Goal: Task Accomplishment & Management: Use online tool/utility

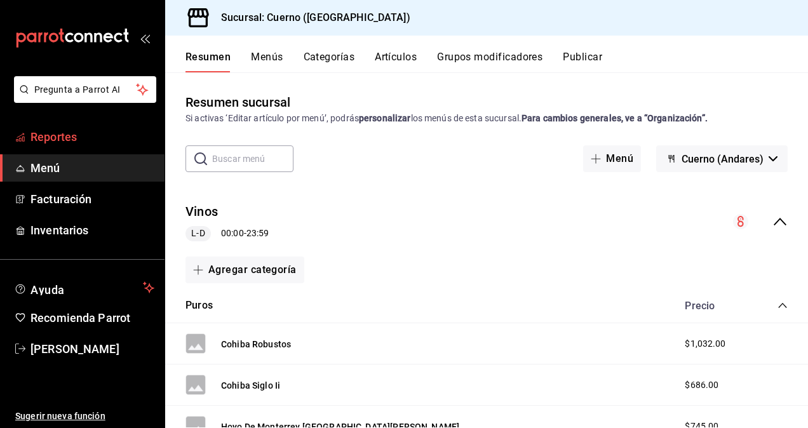
click at [69, 137] on span "Reportes" at bounding box center [92, 136] width 124 height 17
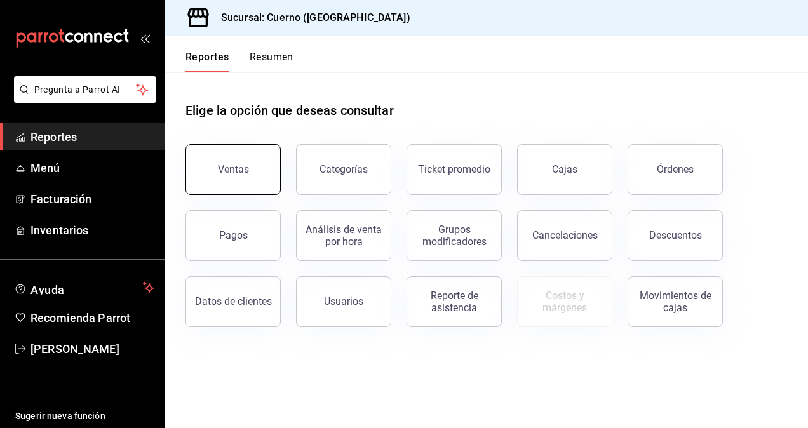
click at [249, 166] on button "Ventas" at bounding box center [232, 169] width 95 height 51
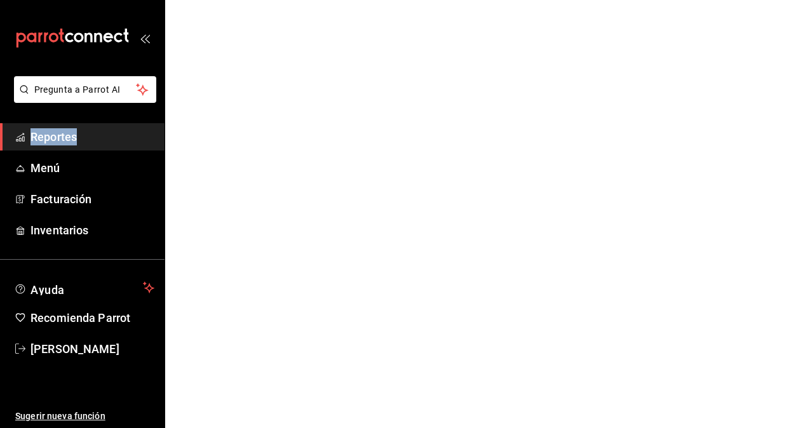
click at [249, 0] on html "Pregunta a Parrot AI Reportes Menú Facturación Inventarios Ayuda Recomienda Par…" at bounding box center [404, 0] width 808 height 0
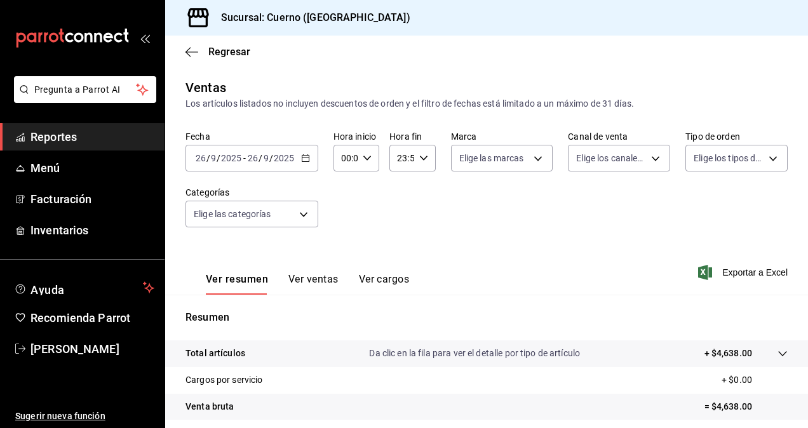
drag, startPoint x: 249, startPoint y: 166, endPoint x: 281, endPoint y: 165, distance: 31.8
click at [281, 165] on div "[DATE] [DATE] - [DATE] [DATE]" at bounding box center [251, 158] width 133 height 27
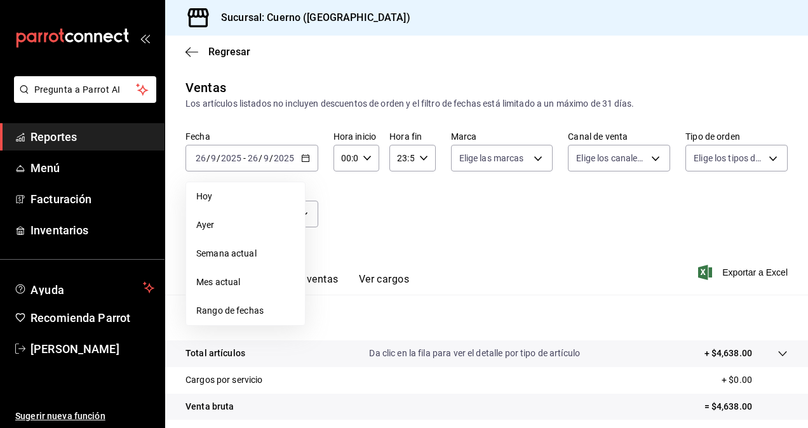
click at [235, 315] on span "Rango de fechas" at bounding box center [245, 310] width 98 height 13
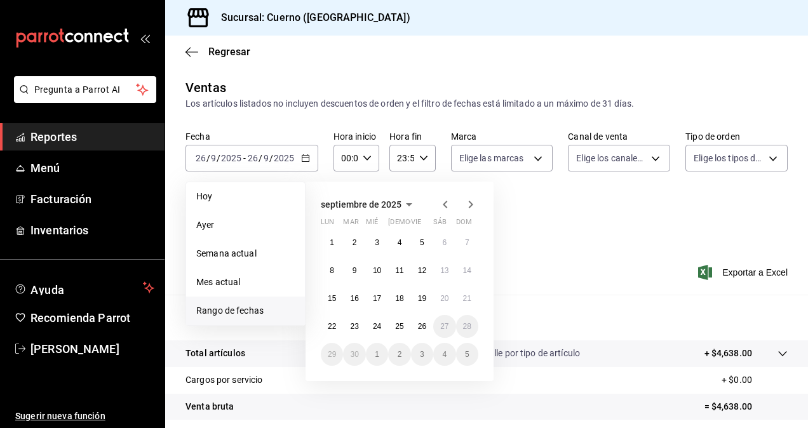
click at [445, 208] on icon "button" at bounding box center [445, 204] width 15 height 15
click at [423, 241] on abbr "1" at bounding box center [422, 242] width 4 height 9
click at [423, 357] on abbr "29" at bounding box center [422, 354] width 8 height 9
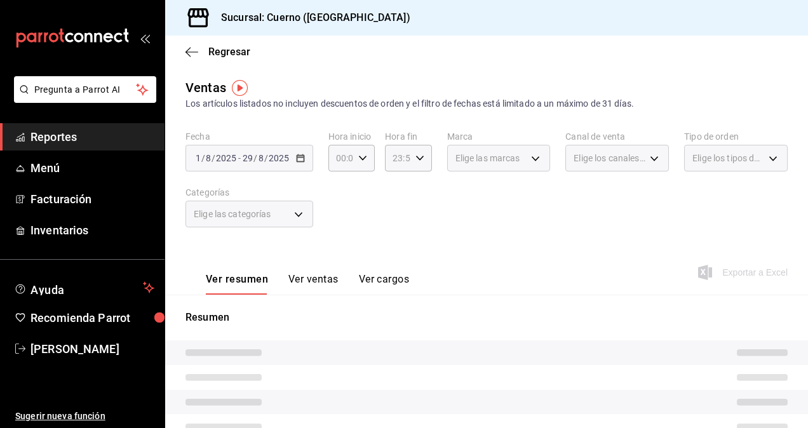
drag, startPoint x: 344, startPoint y: 163, endPoint x: 376, endPoint y: 191, distance: 42.7
click at [376, 191] on div "Fecha [DATE] [DATE] - [DATE] [DATE] Hora inicio 00:00 Hora inicio Hora fin 23:5…" at bounding box center [486, 187] width 602 height 112
click at [360, 159] on \(Stroke\) "button" at bounding box center [363, 158] width 8 height 4
click at [337, 245] on span "05" at bounding box center [338, 244] width 3 height 10
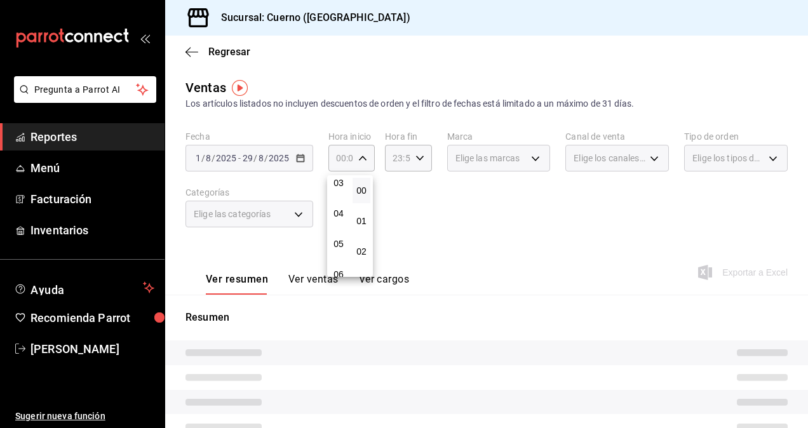
type input "05:00"
click at [337, 245] on span "05" at bounding box center [338, 244] width 3 height 10
click at [400, 159] on div at bounding box center [404, 214] width 808 height 428
click at [415, 159] on icon "button" at bounding box center [419, 158] width 9 height 9
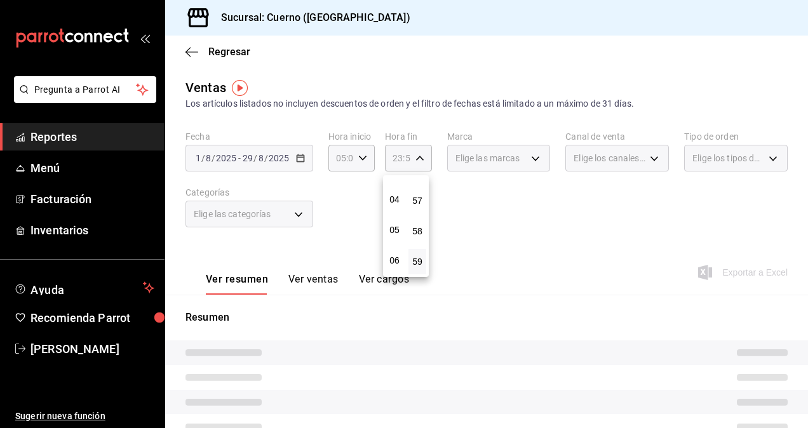
scroll to position [112, 0]
click at [395, 226] on span "05" at bounding box center [394, 231] width 3 height 10
click at [419, 194] on span "00" at bounding box center [417, 190] width 3 height 10
type input "05:00"
click at [521, 150] on div at bounding box center [404, 214] width 808 height 428
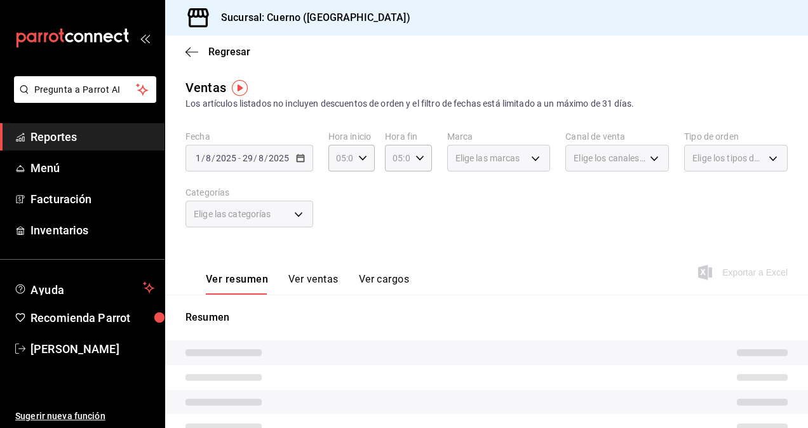
click at [531, 156] on div "Elige las marcas" at bounding box center [499, 158] width 104 height 27
click at [521, 162] on div "Elige las marcas" at bounding box center [499, 158] width 104 height 27
click at [529, 155] on div "Elige las marcas" at bounding box center [499, 158] width 104 height 27
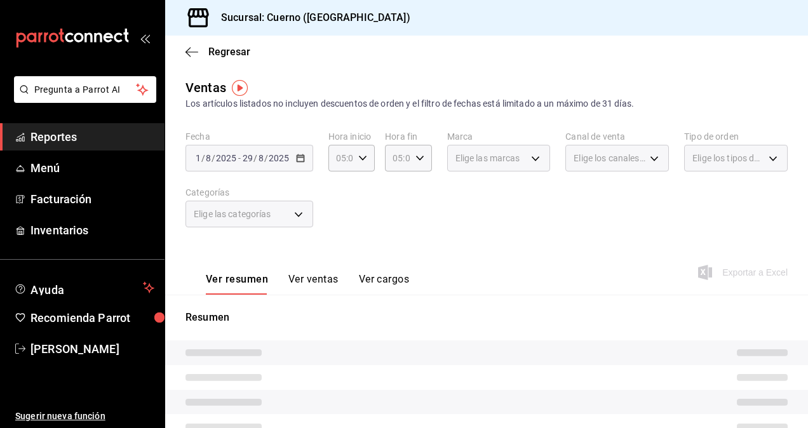
click at [491, 162] on span "Elige las marcas" at bounding box center [487, 158] width 65 height 13
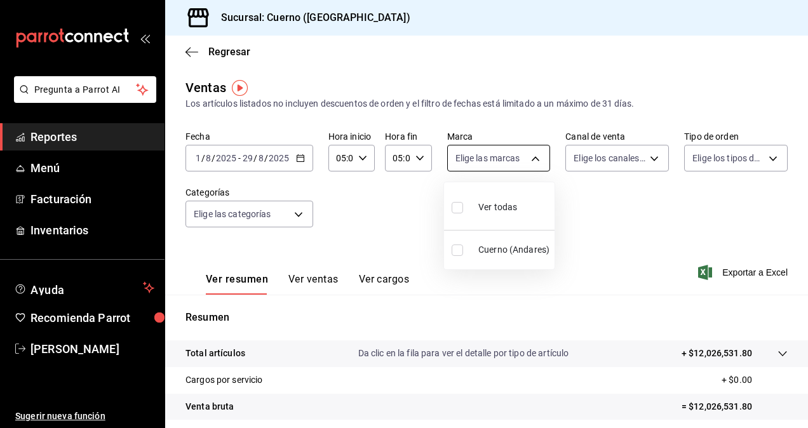
click at [476, 159] on body "Pregunta a Parrot AI Reportes Menú Facturación Inventarios Ayuda Recomienda Par…" at bounding box center [404, 214] width 808 height 428
click at [476, 159] on div at bounding box center [404, 214] width 808 height 428
click at [480, 161] on body "Pregunta a Parrot AI Reportes Menú Facturación Inventarios Ayuda Recomienda Par…" at bounding box center [404, 214] width 808 height 428
click at [456, 211] on input "checkbox" at bounding box center [457, 207] width 11 height 11
checkbox input "true"
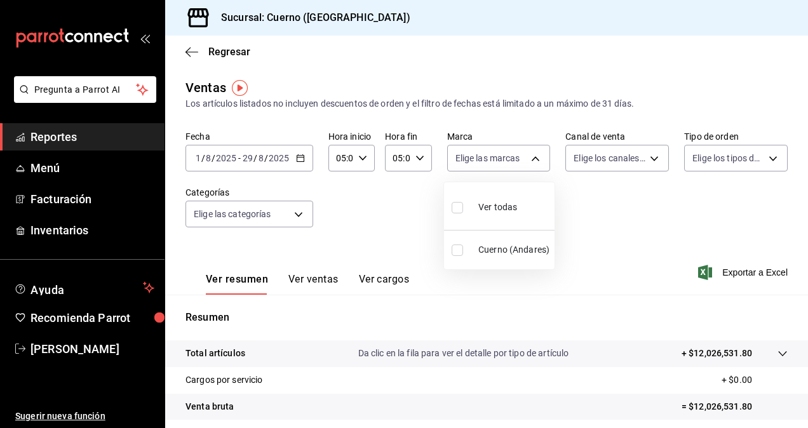
type input "c9e961b9-bc29-480f-a65c-324ff110f526"
checkbox input "true"
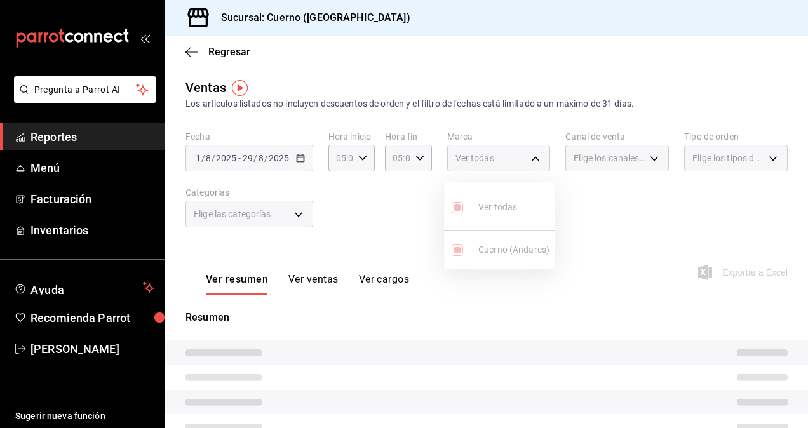
click at [619, 159] on div at bounding box center [404, 214] width 808 height 428
click at [619, 159] on span "Elige los canales de venta" at bounding box center [610, 158] width 72 height 13
click at [647, 159] on div "Elige los canales de venta" at bounding box center [617, 158] width 104 height 27
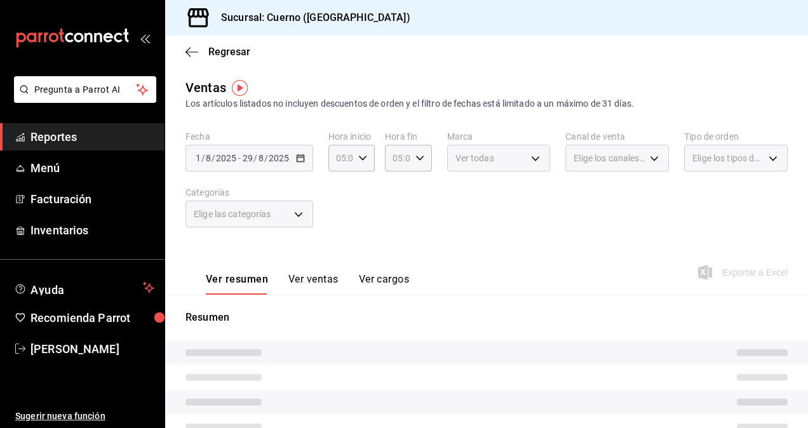
click at [647, 159] on div "Elige los canales de venta" at bounding box center [617, 158] width 104 height 27
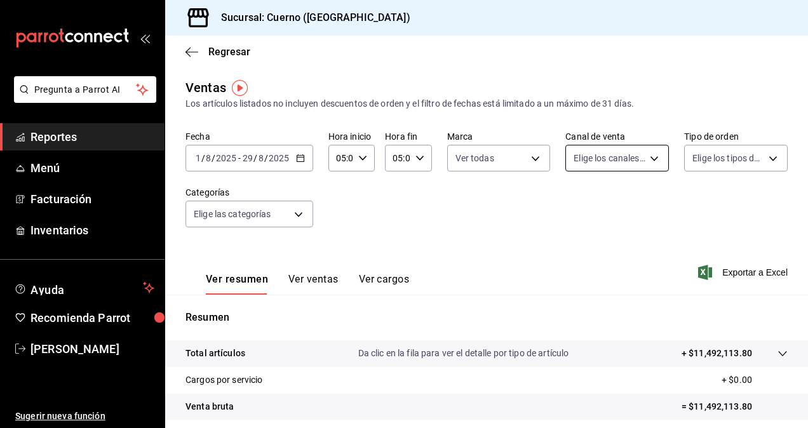
click at [647, 159] on body "Pregunta a Parrot AI Reportes Menú Facturación Inventarios Ayuda Recomienda Par…" at bounding box center [404, 214] width 808 height 428
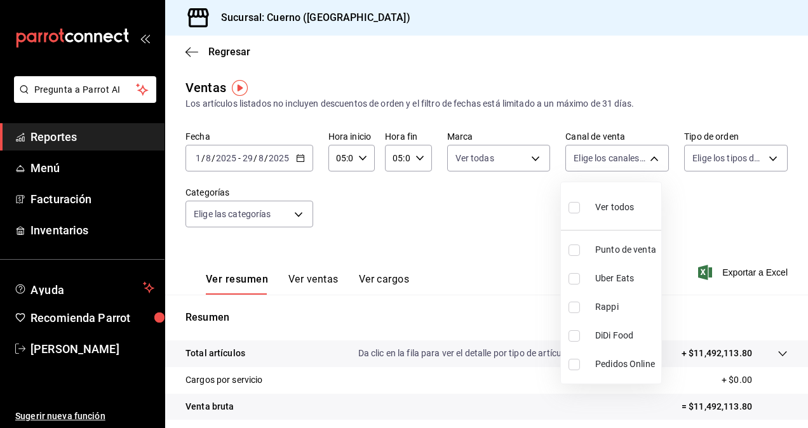
click at [576, 208] on input "checkbox" at bounding box center [574, 207] width 11 height 11
checkbox input "true"
type input "PARROT,UBER_EATS,RAPPI,DIDI_FOOD,ONLINE"
checkbox input "true"
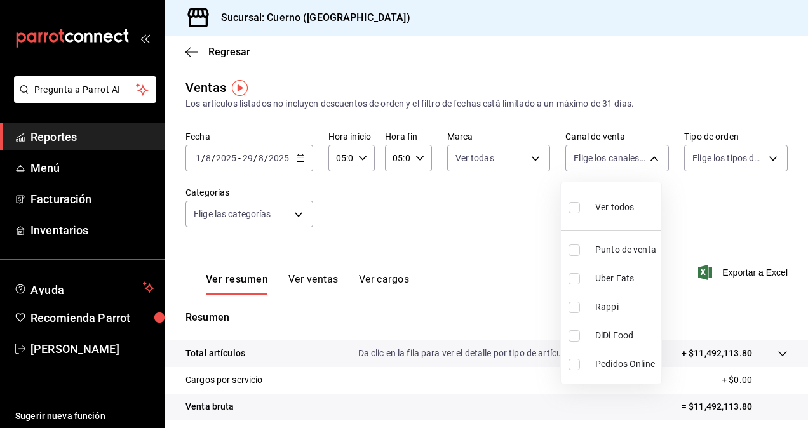
checkbox input "true"
click at [707, 157] on div at bounding box center [404, 214] width 808 height 428
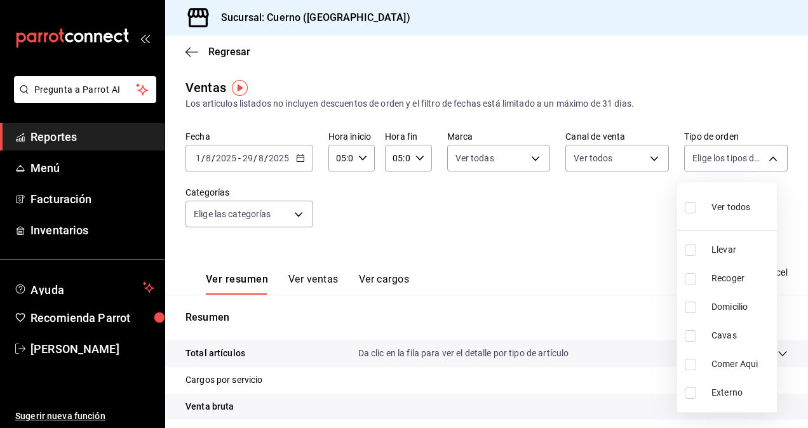
click at [707, 157] on body "Pregunta a Parrot AI Reportes Menú Facturación Inventarios Ayuda Recomienda Par…" at bounding box center [404, 214] width 808 height 428
click at [689, 206] on input "checkbox" at bounding box center [690, 207] width 11 height 11
checkbox input "true"
type input "dfbf6a66-9e2c-4531-8c07-cb6fdb35851c,965fb10a-4951-4111-90b6-db3caf29f93a,2f3c6…"
checkbox input "true"
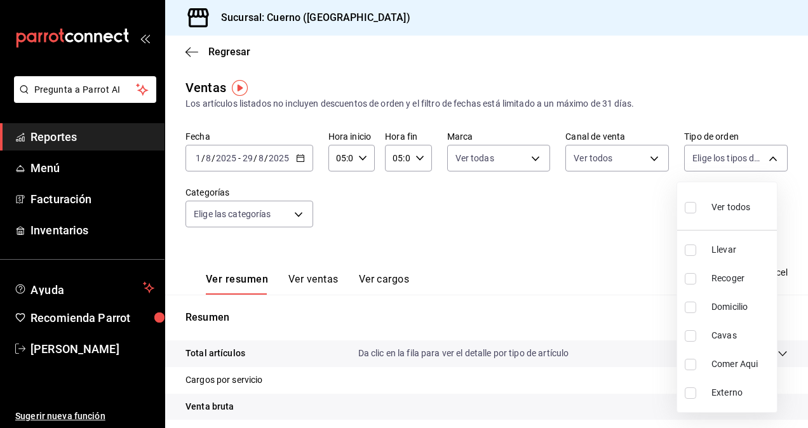
checkbox input "true"
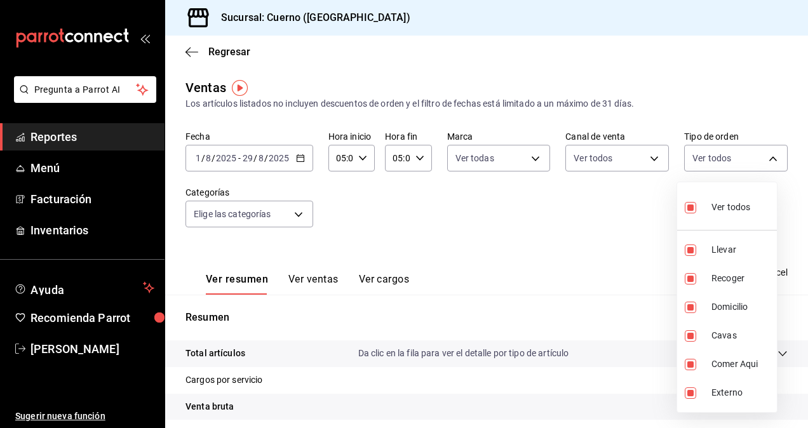
click at [230, 212] on div at bounding box center [404, 214] width 808 height 428
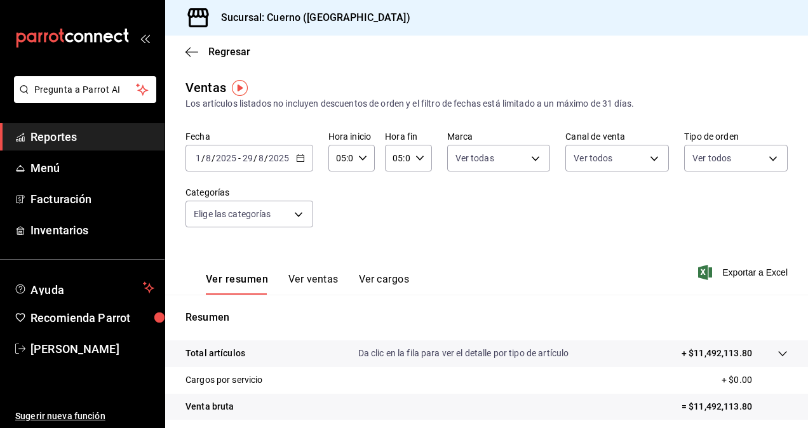
click at [230, 212] on div "Ver todos Llevar Recoger Domicilio Cavas Comer Aqui Externo" at bounding box center [404, 214] width 808 height 428
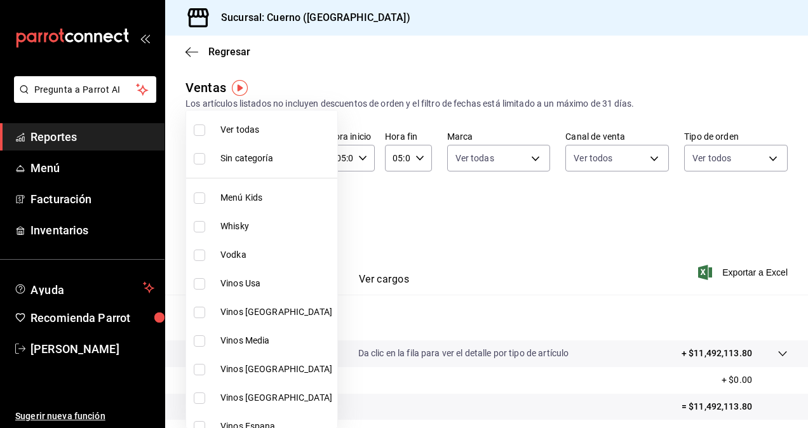
click at [232, 217] on body "Pregunta a Parrot AI Reportes Menú Facturación Inventarios Ayuda Recomienda Par…" at bounding box center [404, 214] width 808 height 428
click at [199, 133] on input "checkbox" at bounding box center [199, 130] width 11 height 11
checkbox input "true"
type input "a99b9eb1-d5e4-4ca6-a53e-4c42022e859a,8d843363-7b8b-4002-90a0-c01944697fe5,d20f9…"
checkbox input "true"
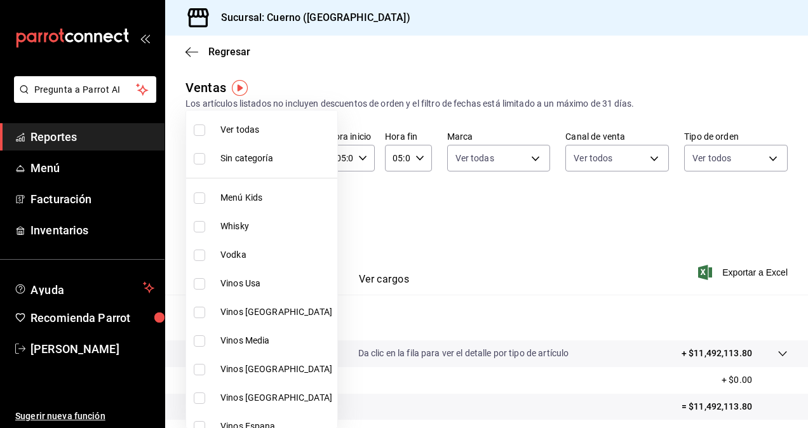
checkbox input "true"
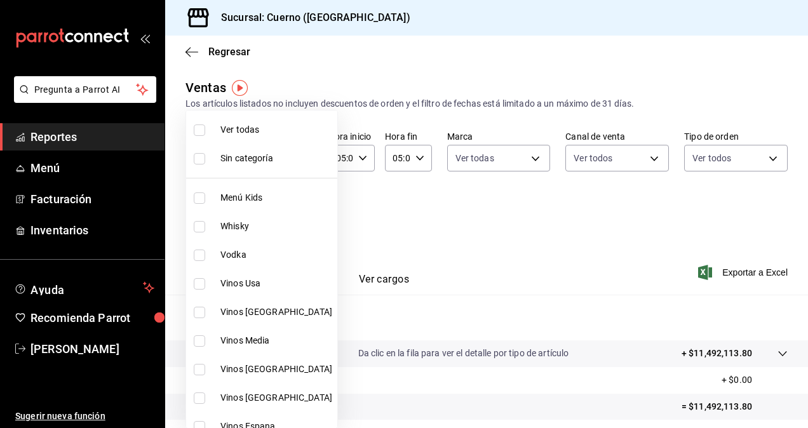
checkbox input "true"
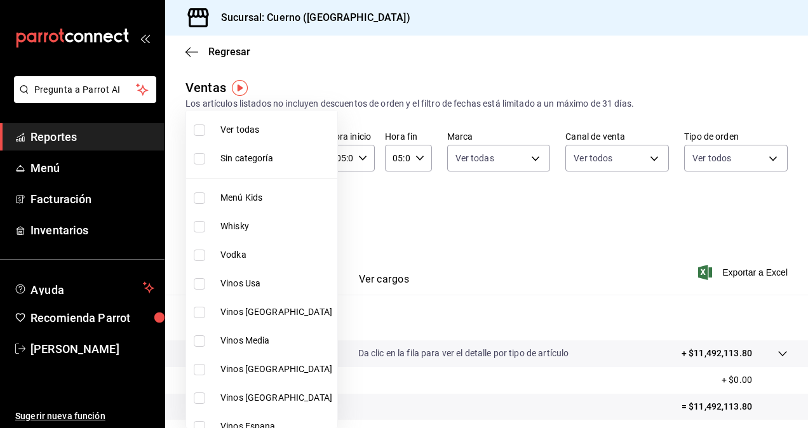
checkbox input "true"
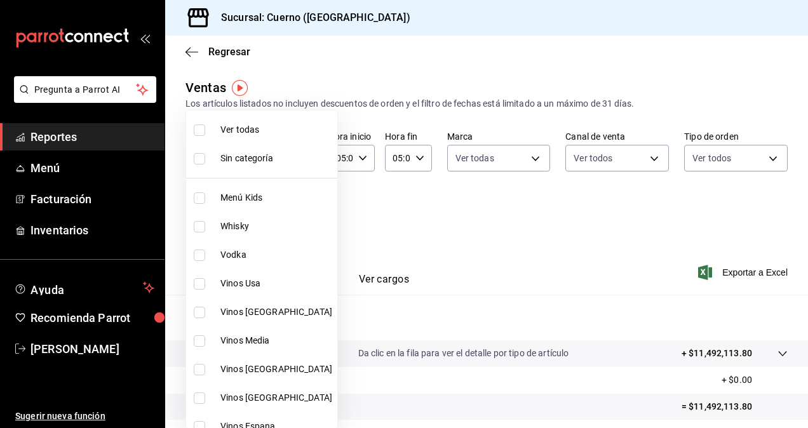
checkbox input "true"
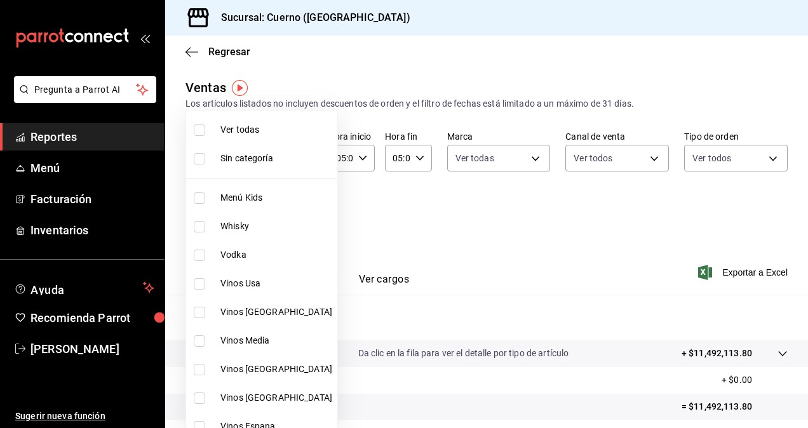
checkbox input "true"
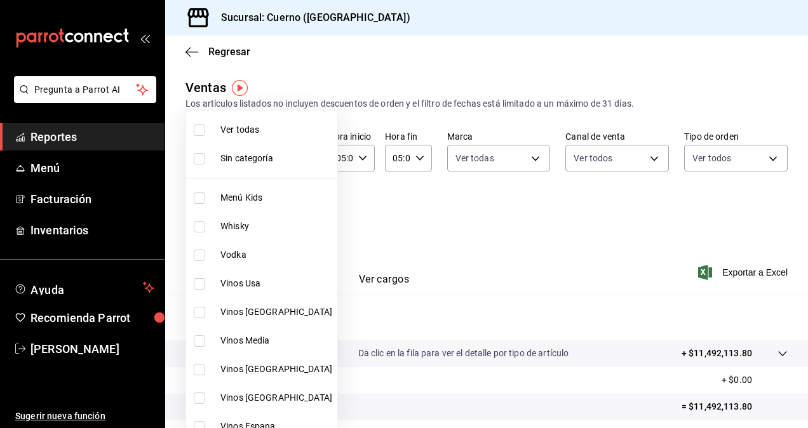
checkbox input "true"
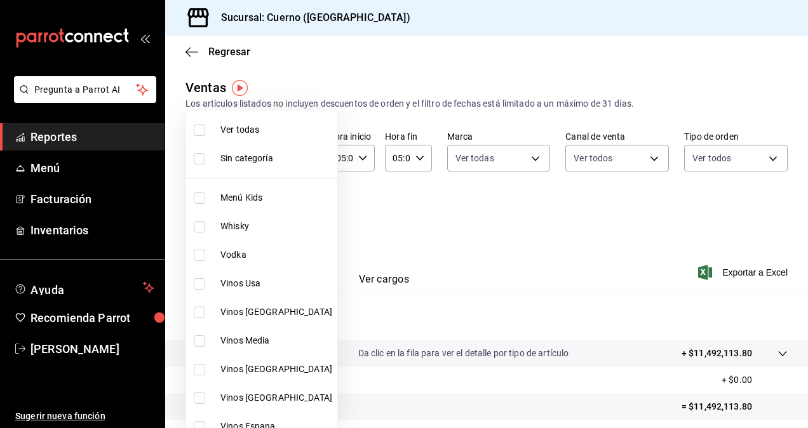
checkbox input "true"
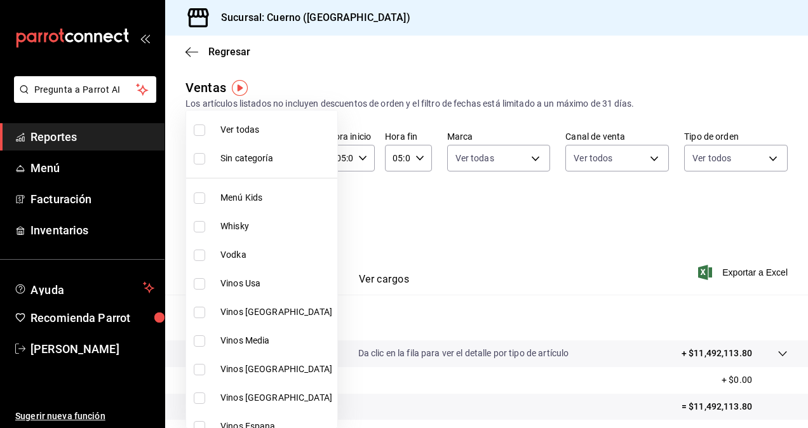
checkbox input "true"
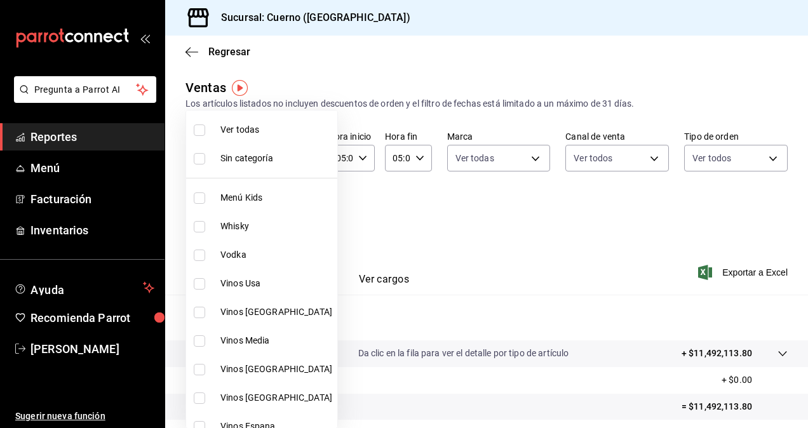
checkbox input "true"
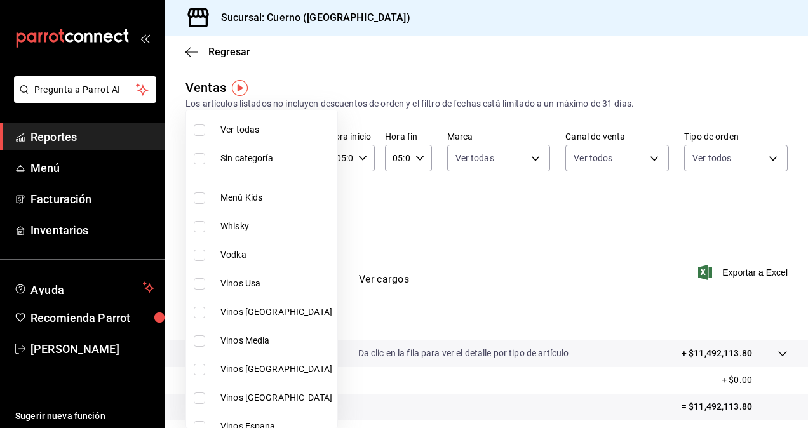
checkbox input "true"
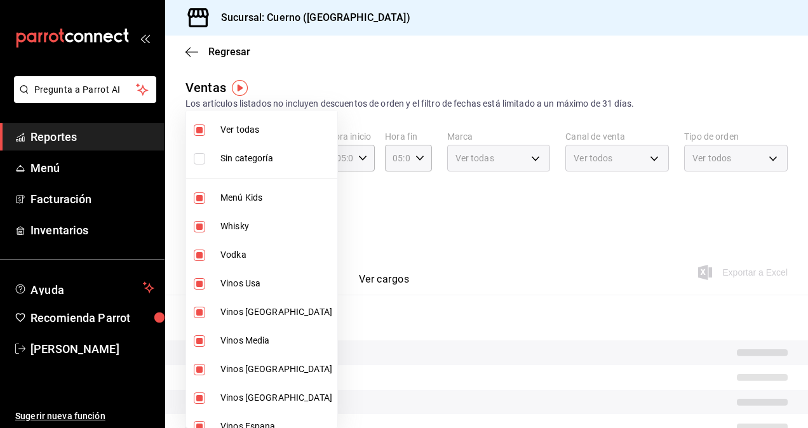
click at [630, 241] on div at bounding box center [404, 214] width 808 height 428
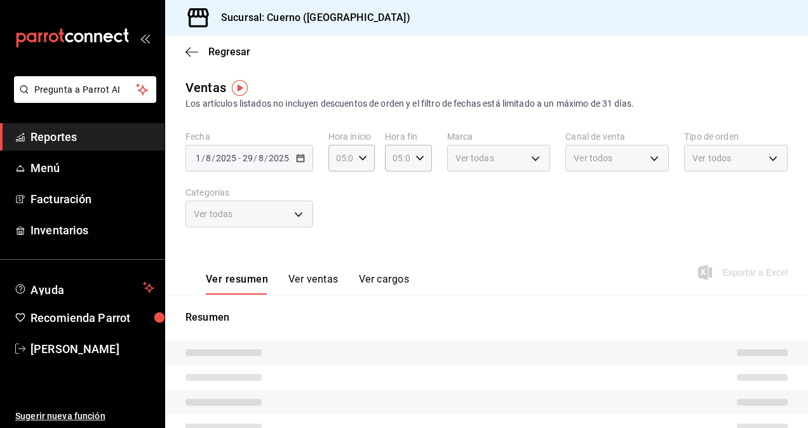
click at [623, 240] on div "Fecha [DATE] [DATE] - [DATE] [DATE] Hora inicio 05:00 Hora inicio Hora fin 05:0…" at bounding box center [486, 187] width 602 height 112
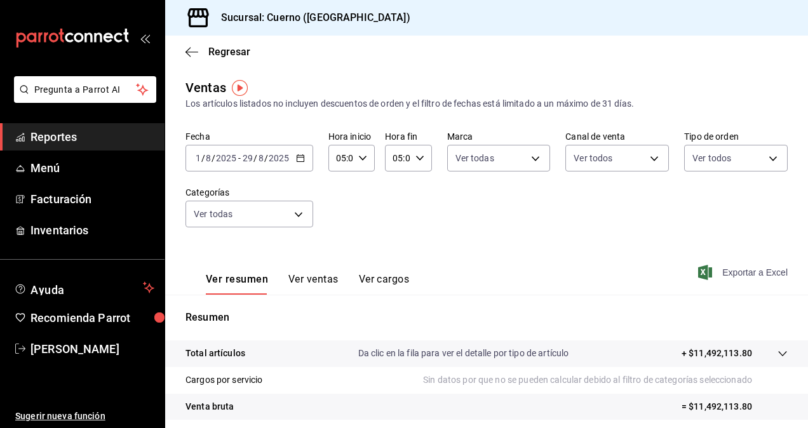
click at [746, 276] on span "Exportar a Excel" at bounding box center [744, 272] width 87 height 15
